Goal: Information Seeking & Learning: Understand process/instructions

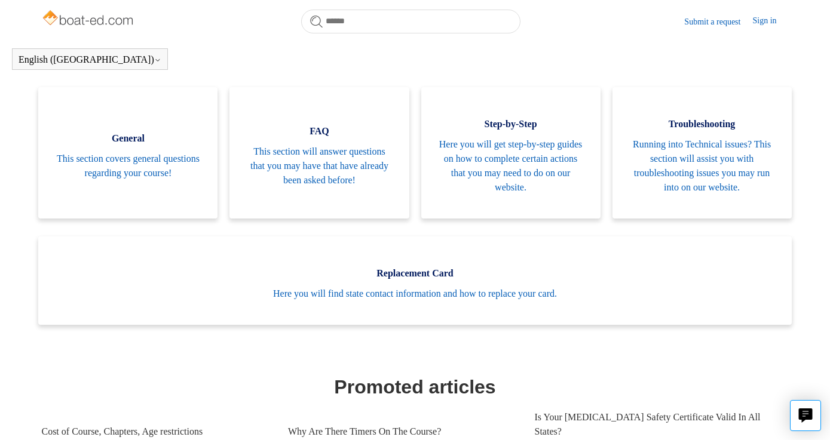
scroll to position [247, 0]
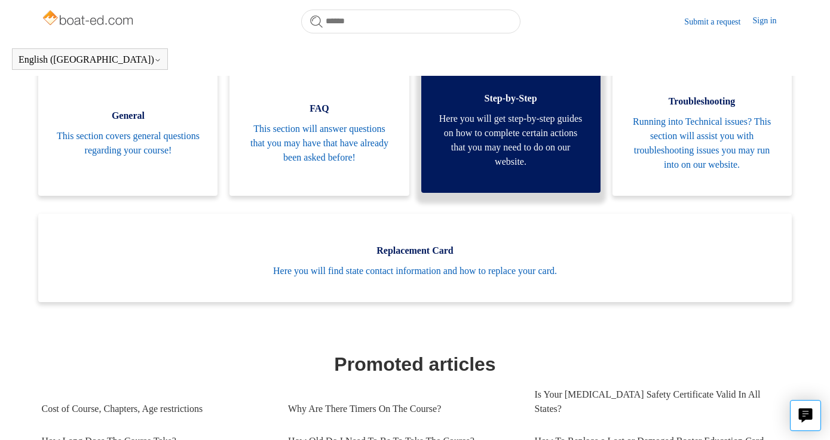
click at [517, 170] on link "Step-by-Step Here you will get step-by-step guides on how to complete certain a…" at bounding box center [510, 127] width 179 height 131
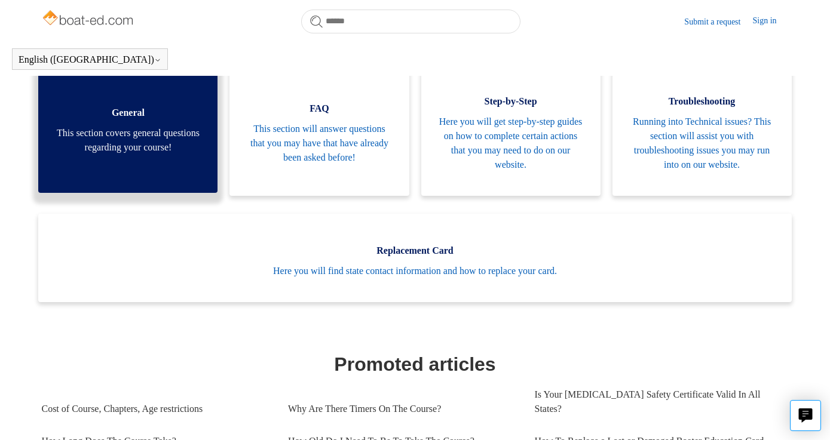
click at [153, 128] on span "This section covers general questions regarding your course!" at bounding box center [127, 140] width 143 height 29
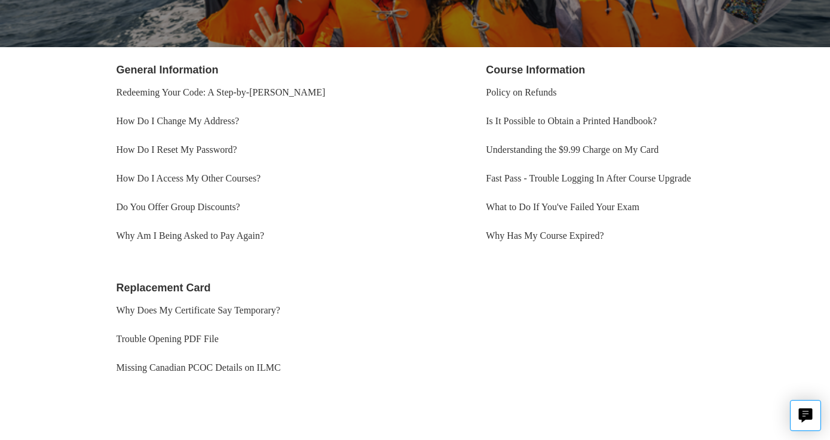
scroll to position [196, 0]
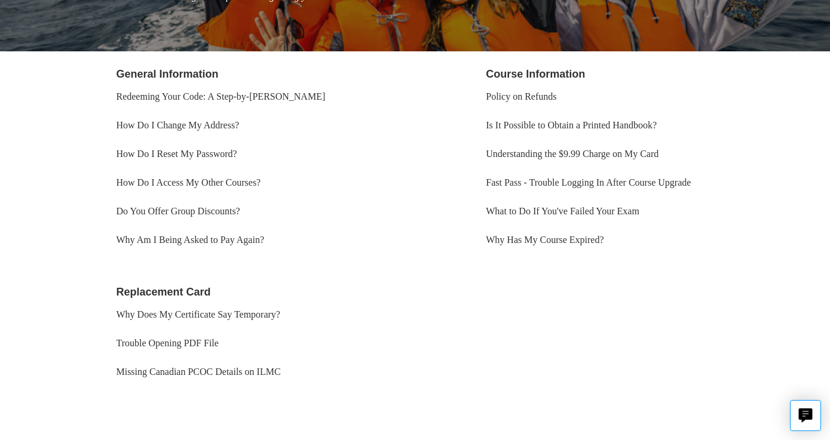
click at [261, 192] on li "How Do I Access My Other Courses?" at bounding box center [267, 182] width 302 height 29
click at [259, 182] on link "How Do I Access My Other Courses?" at bounding box center [188, 182] width 145 height 10
click at [284, 97] on link "Redeeming Your Code: A Step-by-[PERSON_NAME]" at bounding box center [220, 96] width 209 height 10
click at [538, 185] on link "Fast Pass - Trouble Logging In After Course Upgrade" at bounding box center [588, 182] width 205 height 10
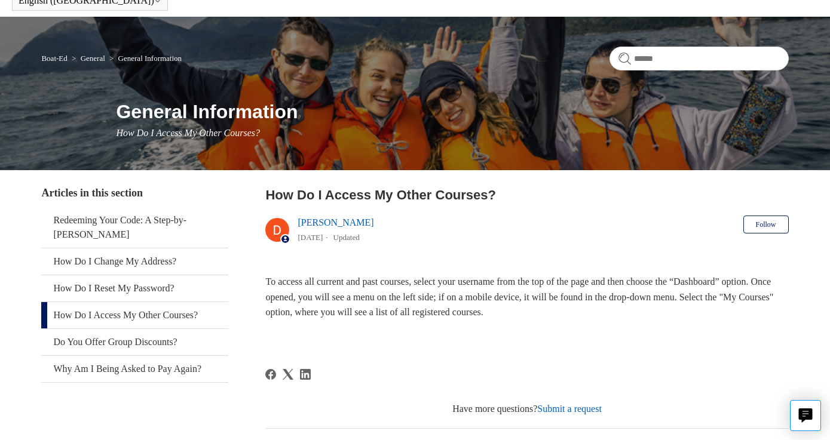
scroll to position [42, 0]
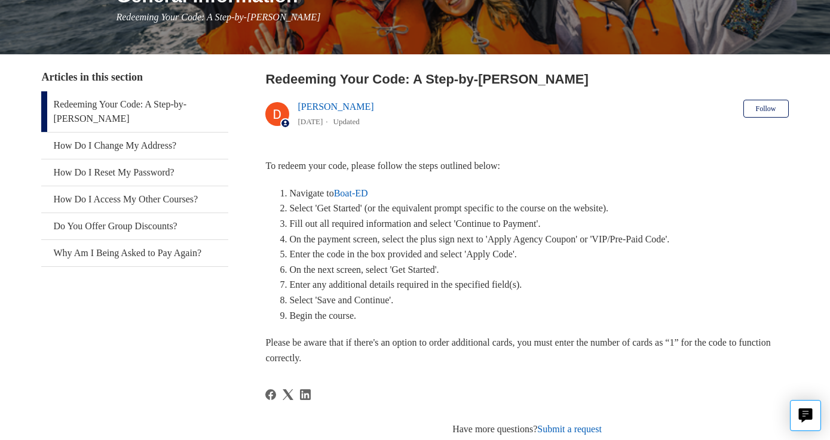
scroll to position [180, 0]
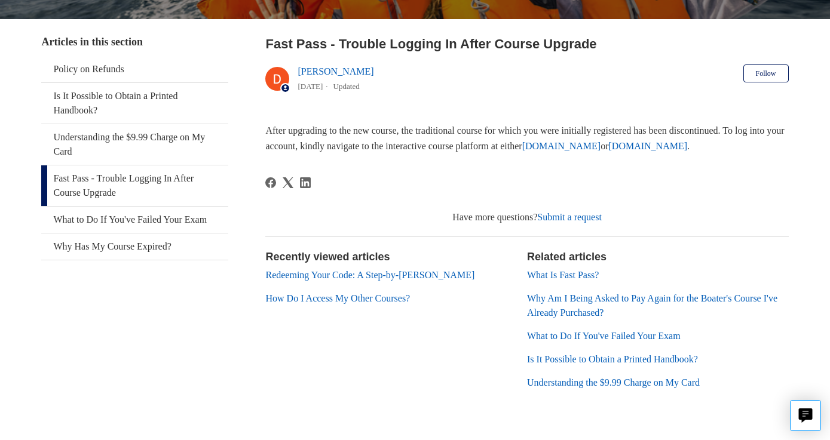
scroll to position [193, 0]
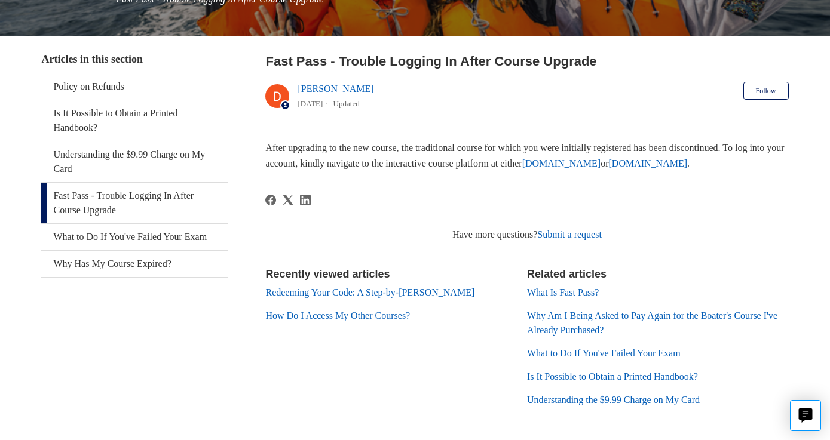
click at [601, 161] on link "ilearntoboat.com" at bounding box center [561, 163] width 79 height 10
